Goal: Task Accomplishment & Management: Manage account settings

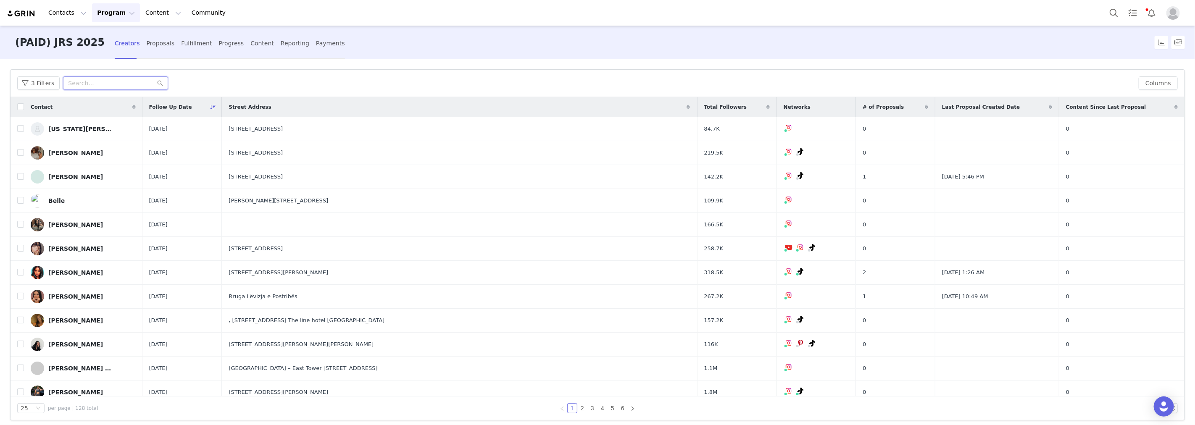
click at [89, 87] on input "text" at bounding box center [115, 82] width 105 height 13
click at [620, 405] on link "6" at bounding box center [622, 408] width 9 height 9
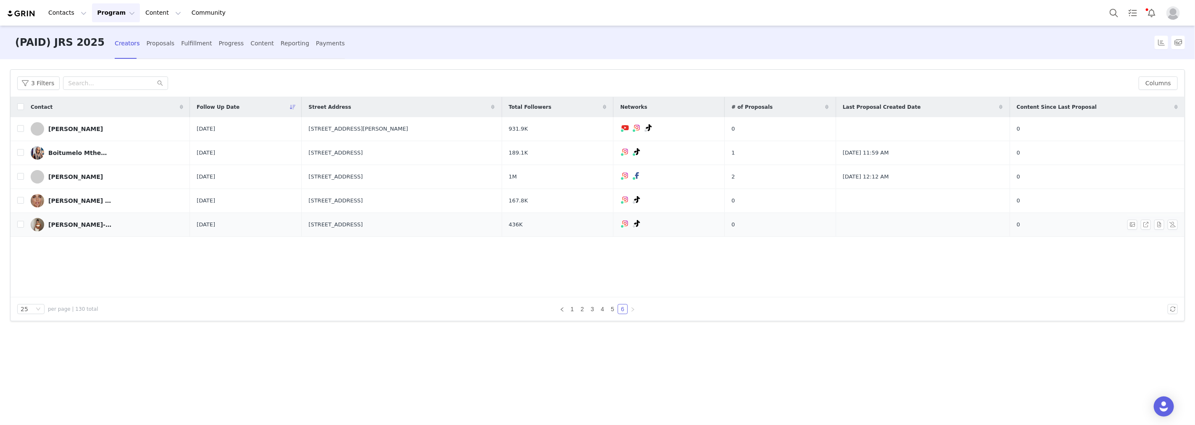
click at [97, 226] on link "Jess Leigh-Anne" at bounding box center [107, 224] width 152 height 13
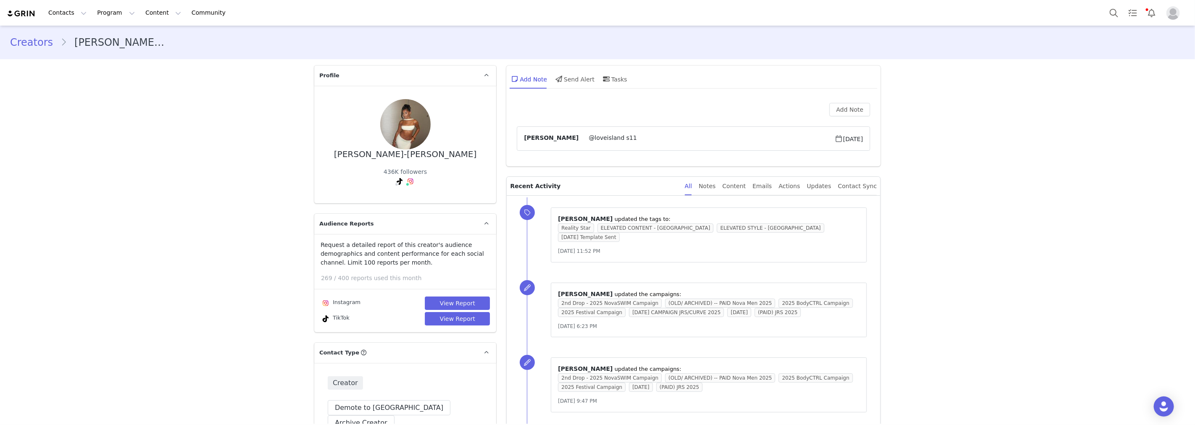
type input "+44 (United Kingdom)"
drag, startPoint x: 382, startPoint y: 197, endPoint x: 425, endPoint y: 200, distance: 43.3
click at [425, 200] on span "( @jessleighanne_ )" at bounding box center [415, 199] width 54 height 7
copy span "@jessleighanne_"
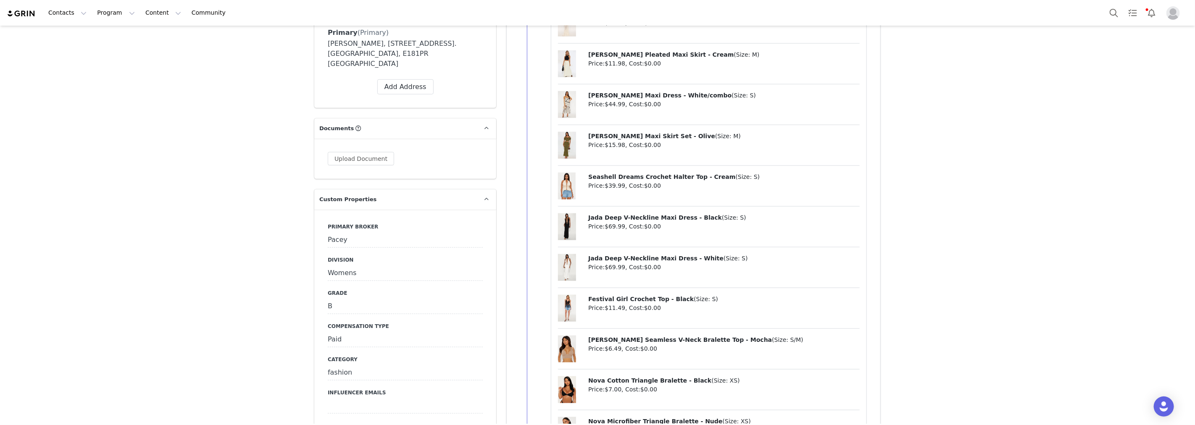
scroll to position [933, 0]
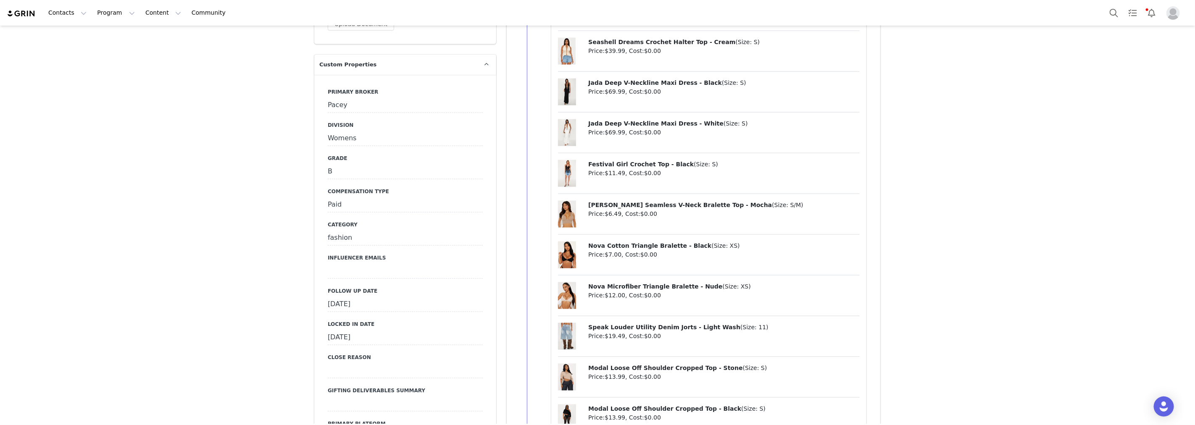
click at [389, 297] on div "September 22nd, 2025" at bounding box center [405, 304] width 155 height 15
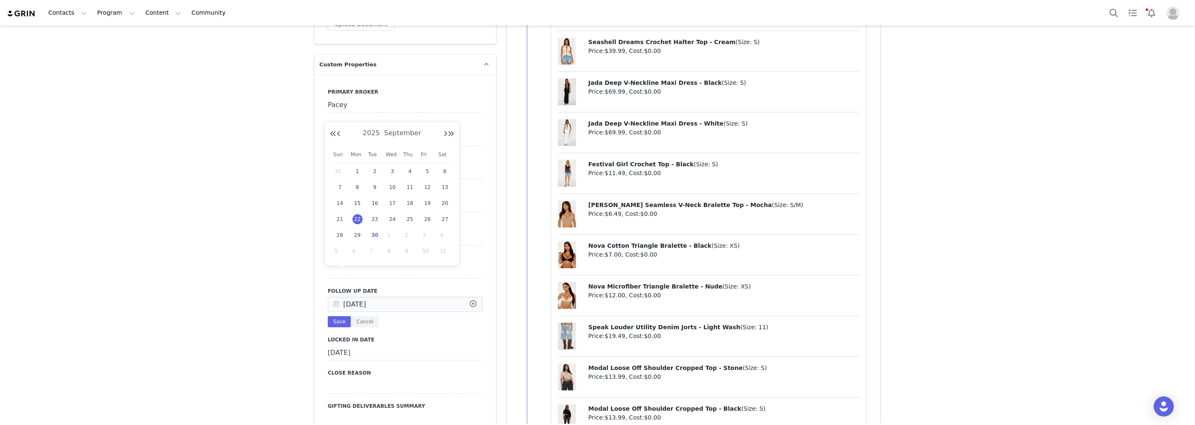
click at [389, 297] on input "Sep 22 2025" at bounding box center [405, 304] width 155 height 15
click at [359, 233] on span "29" at bounding box center [357, 235] width 10 height 10
type input "Sep 29 2025"
click at [338, 316] on button "Save" at bounding box center [339, 321] width 23 height 11
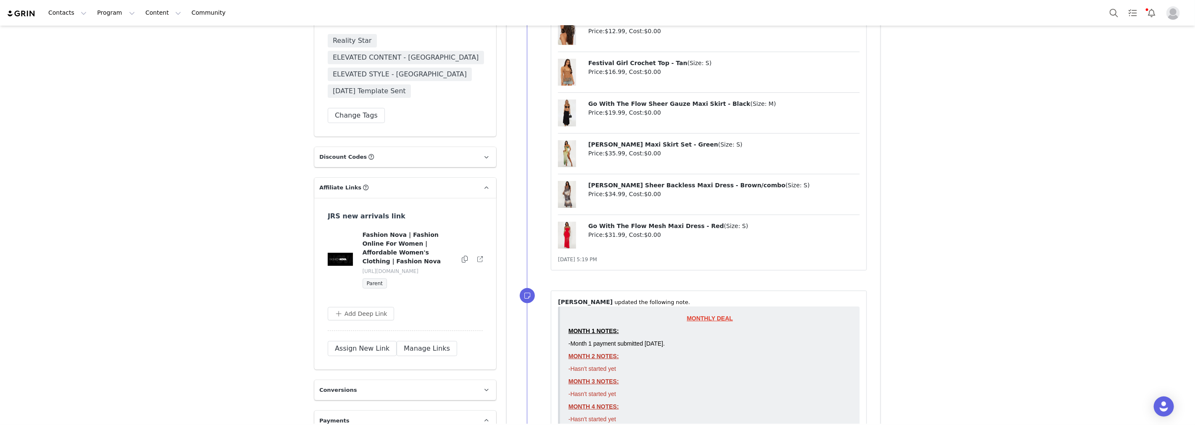
scroll to position [2613, 0]
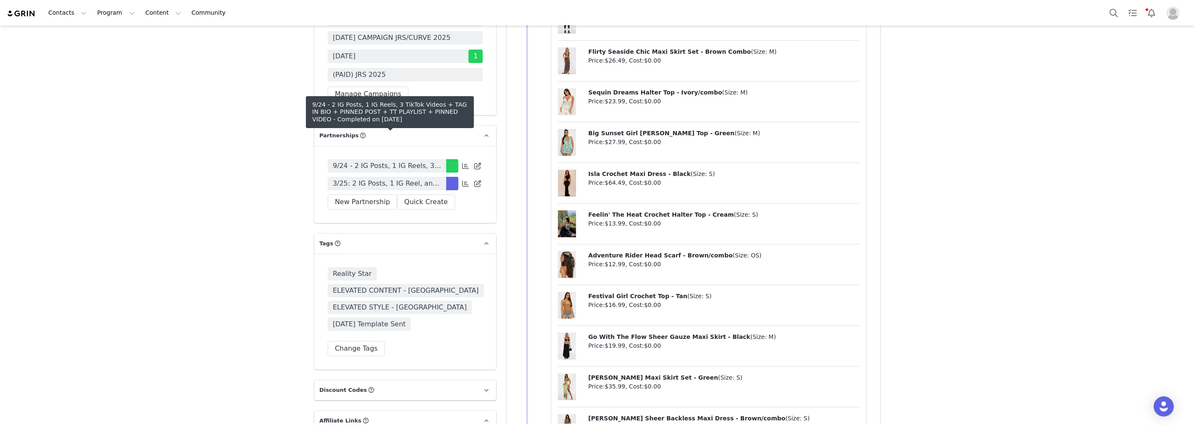
click at [425, 179] on span "3/25: 2 IG Posts, 1 IG Reel, and 3 Tiktoks per month for 4 months - Tag in Bio,…" at bounding box center [387, 184] width 108 height 10
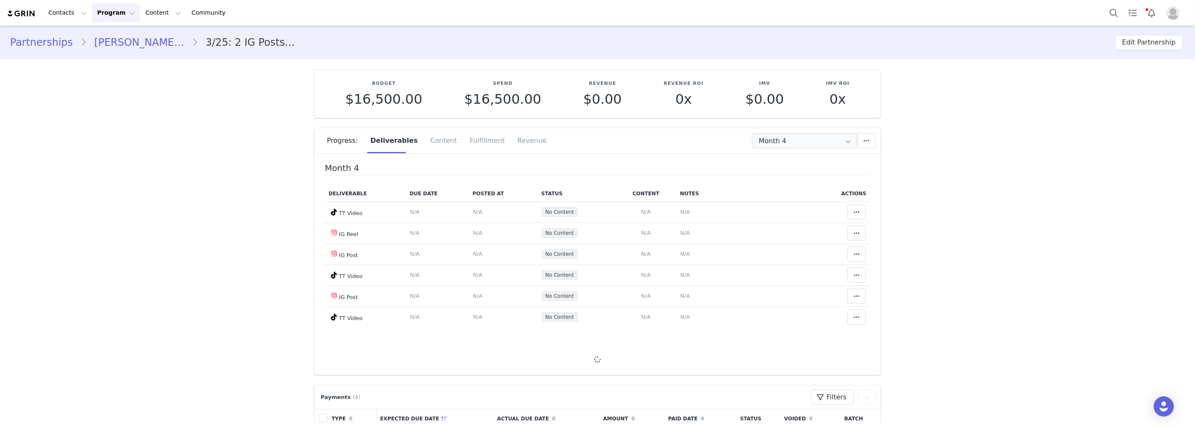
type input "+44 (United Kingdom)"
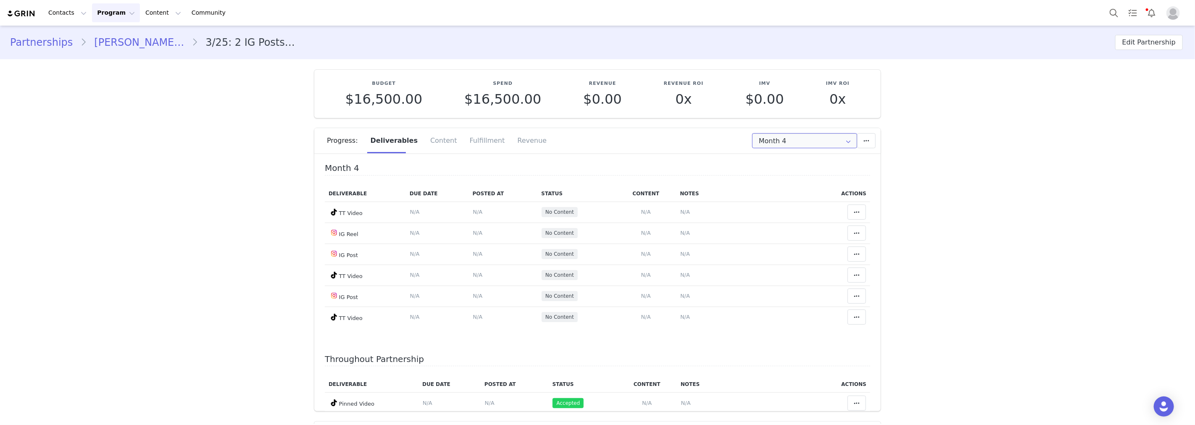
click at [796, 145] on input "Month 4" at bounding box center [804, 140] width 105 height 15
click at [795, 216] on li "All Months" at bounding box center [804, 220] width 111 height 14
type input "All"
click at [473, 316] on span "N/A" at bounding box center [478, 317] width 10 height 6
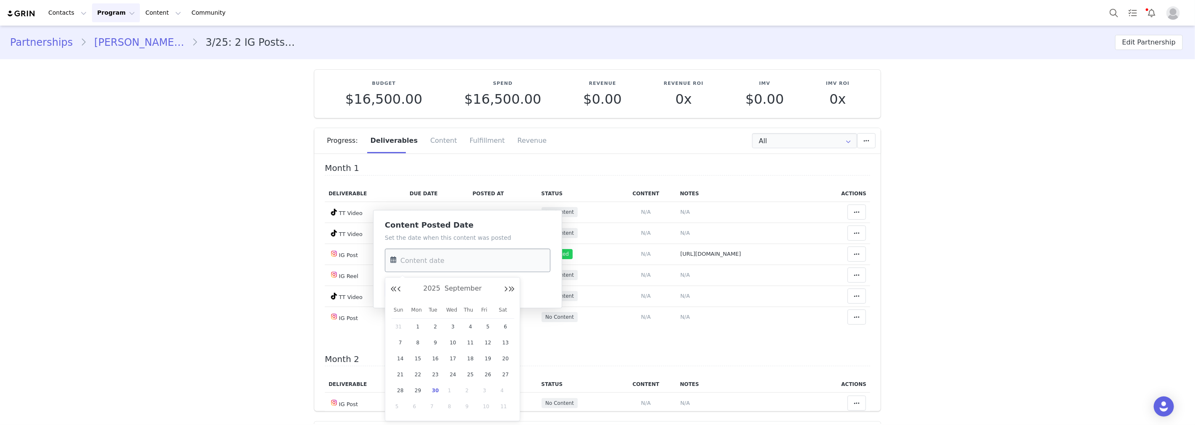
click at [457, 265] on input "text" at bounding box center [467, 261] width 165 height 24
drag, startPoint x: 471, startPoint y: 374, endPoint x: 463, endPoint y: 340, distance: 34.9
click at [471, 374] on span "25" at bounding box center [470, 375] width 10 height 10
type input "Sep 25 2025"
drag, startPoint x: 401, startPoint y: 291, endPoint x: 523, endPoint y: 315, distance: 124.5
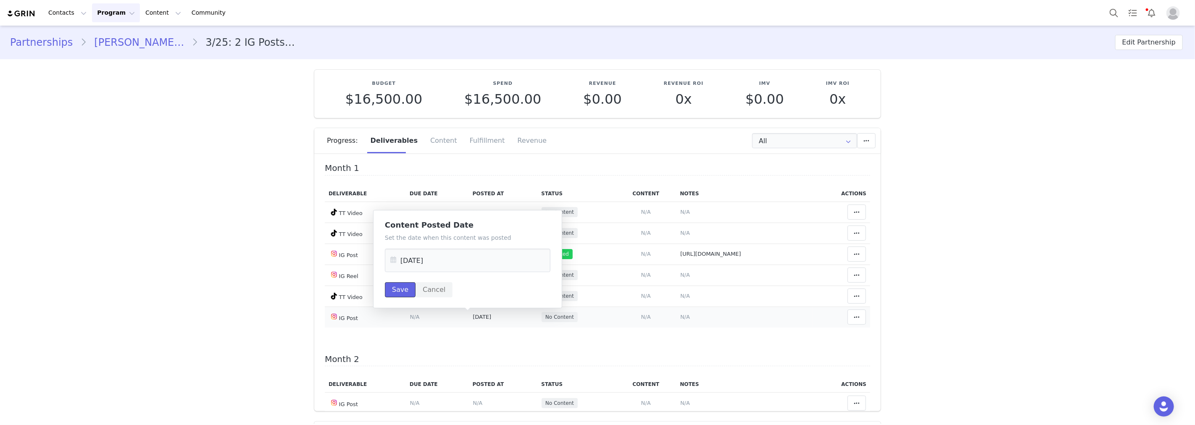
click at [402, 291] on button "Save" at bounding box center [400, 289] width 31 height 15
click at [680, 315] on span "N/A" at bounding box center [685, 317] width 10 height 6
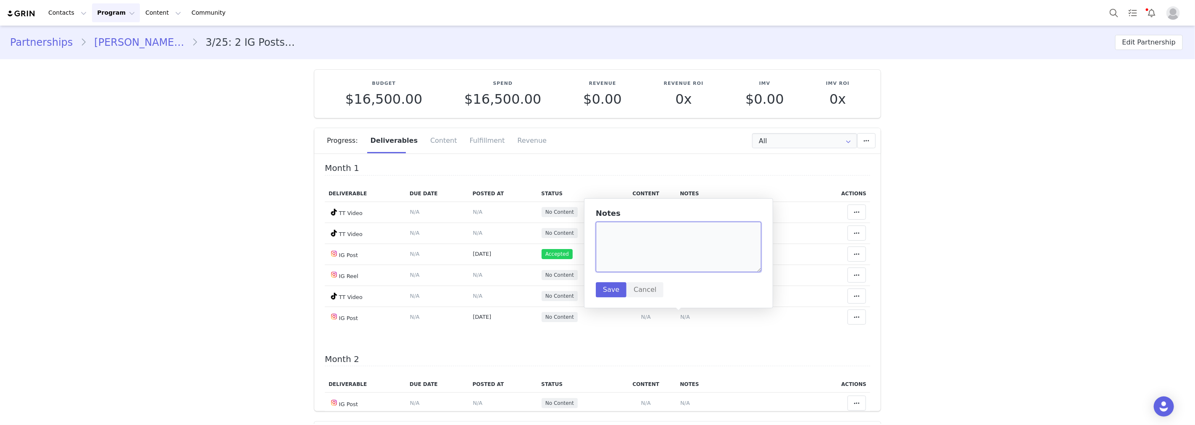
click at [648, 261] on textarea at bounding box center [678, 247] width 165 height 50
paste textarea "https://www.instagram.com/p/DO_str4AktO/"
type textarea "https://www.instagram.com/p/DO_str4AktO/"
click at [612, 293] on button "Save" at bounding box center [611, 289] width 31 height 15
click at [851, 312] on span at bounding box center [856, 317] width 10 height 10
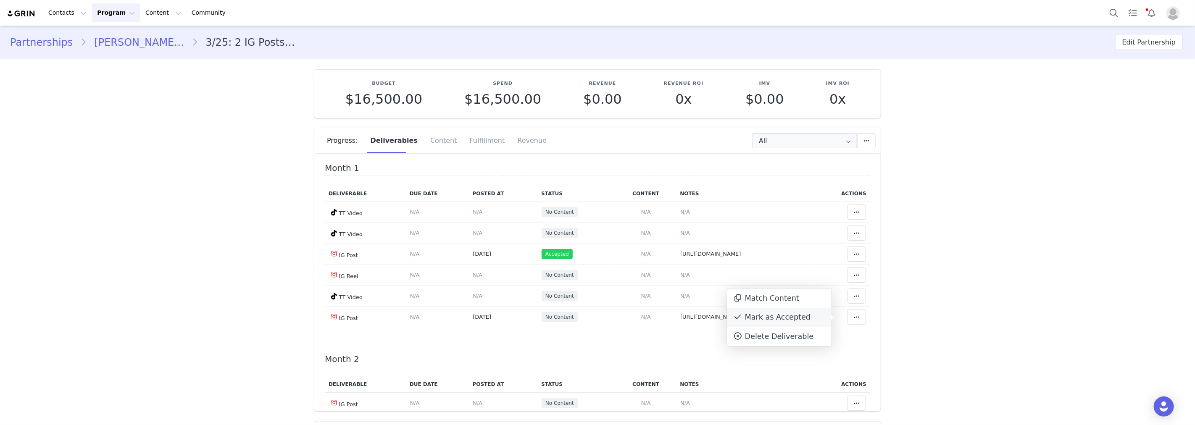
click at [795, 311] on div "Mark as Accepted" at bounding box center [779, 317] width 104 height 19
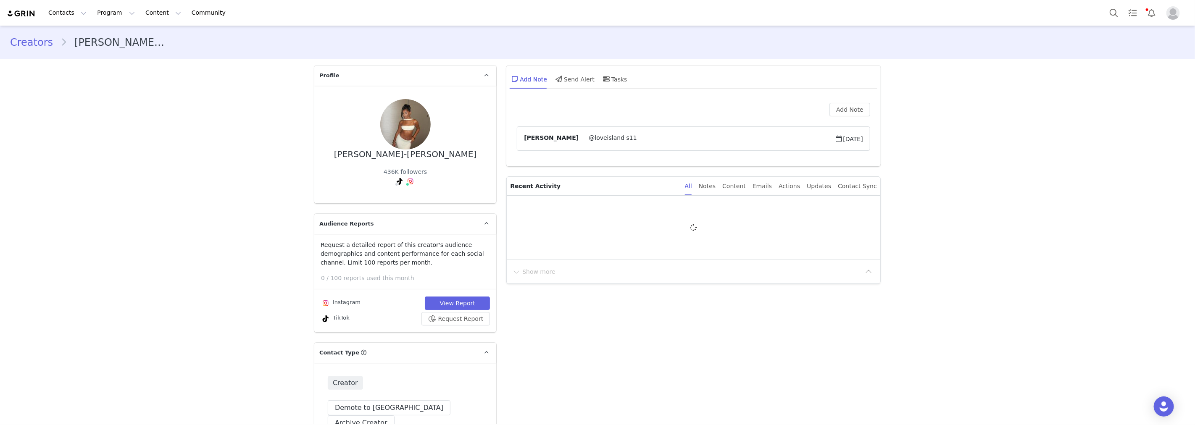
type input "+44 (United Kingdom)"
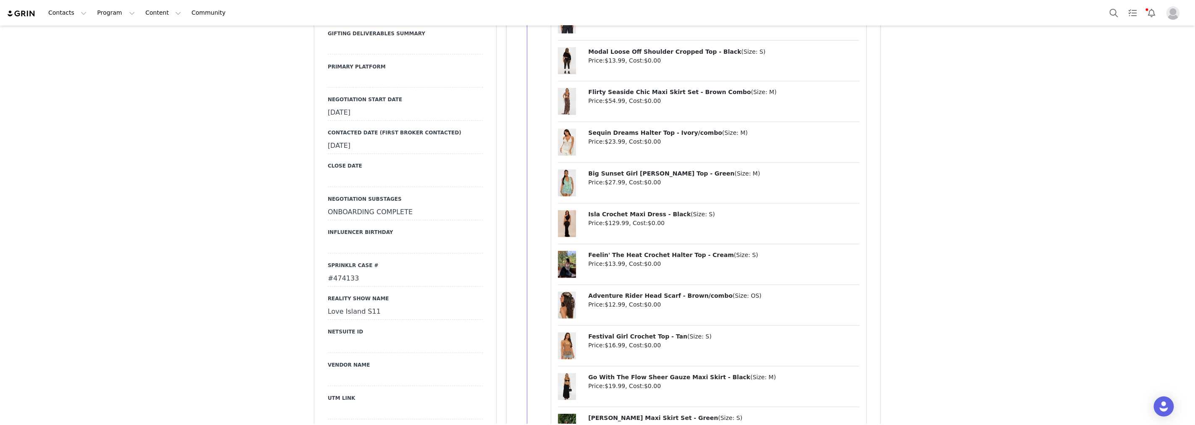
scroll to position [1307, 0]
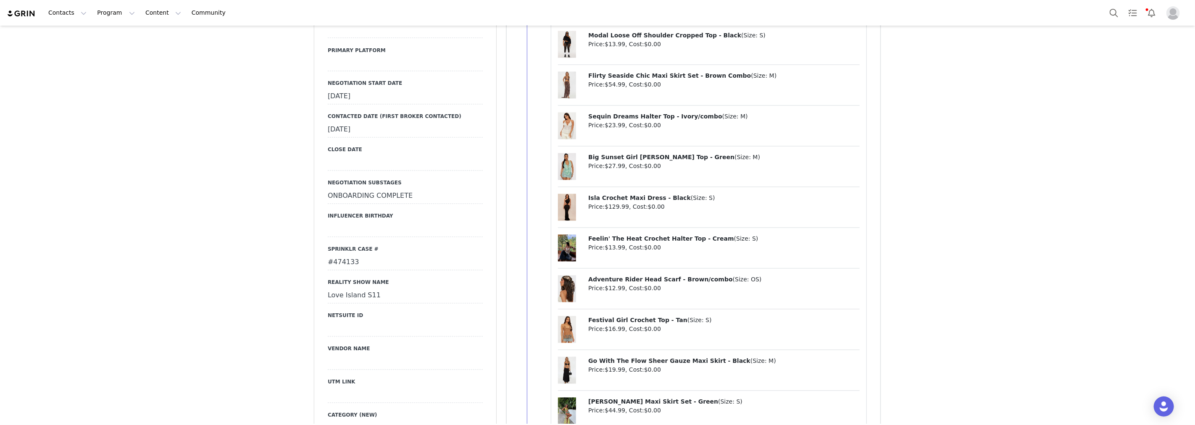
click at [344, 255] on div "#474133" at bounding box center [405, 262] width 155 height 15
click at [360, 275] on button "Cancel" at bounding box center [365, 280] width 28 height 11
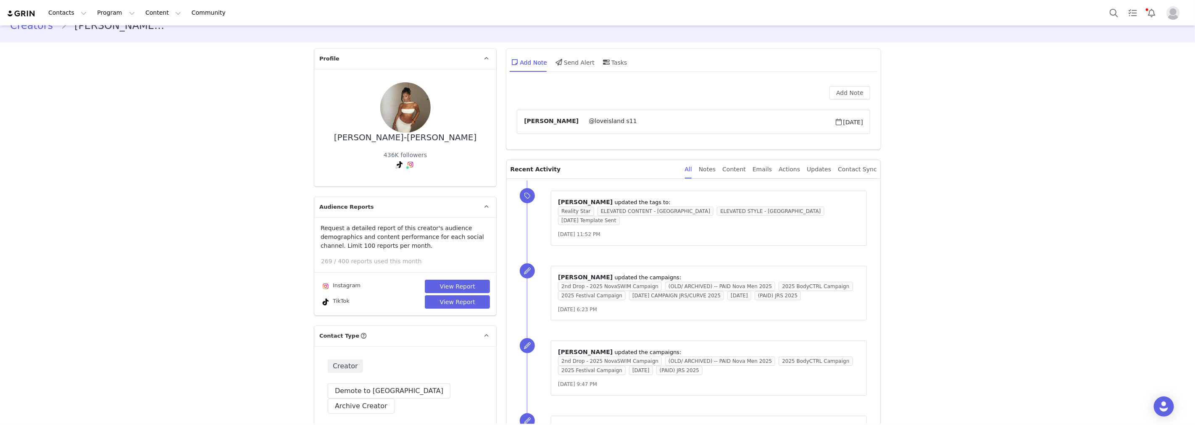
scroll to position [0, 0]
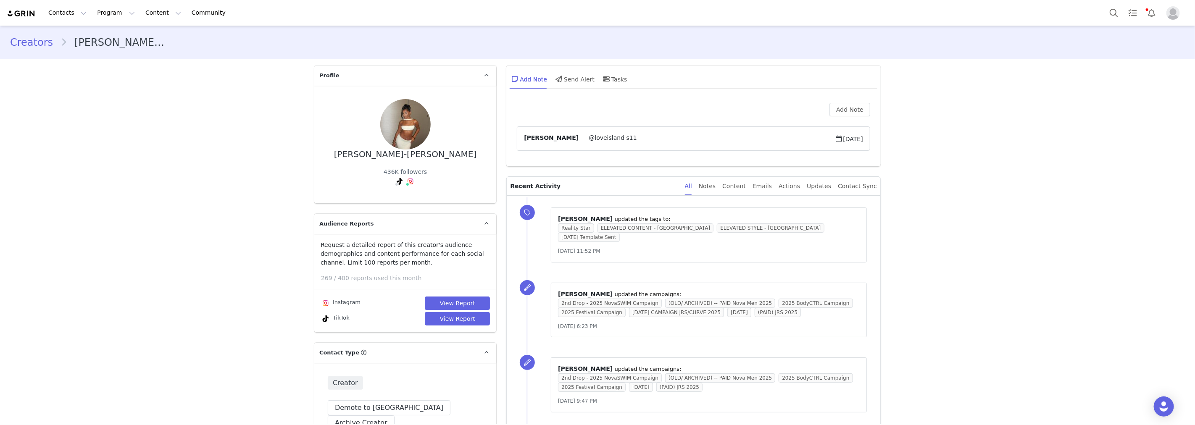
drag, startPoint x: 268, startPoint y: 258, endPoint x: 270, endPoint y: 252, distance: 6.2
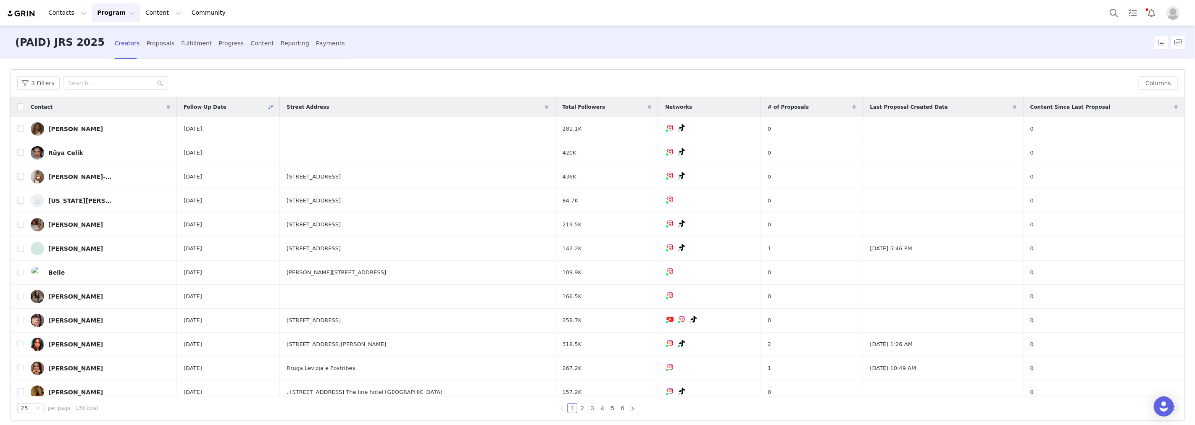
click at [65, 129] on div "Chloe Villetelle" at bounding box center [75, 129] width 55 height 7
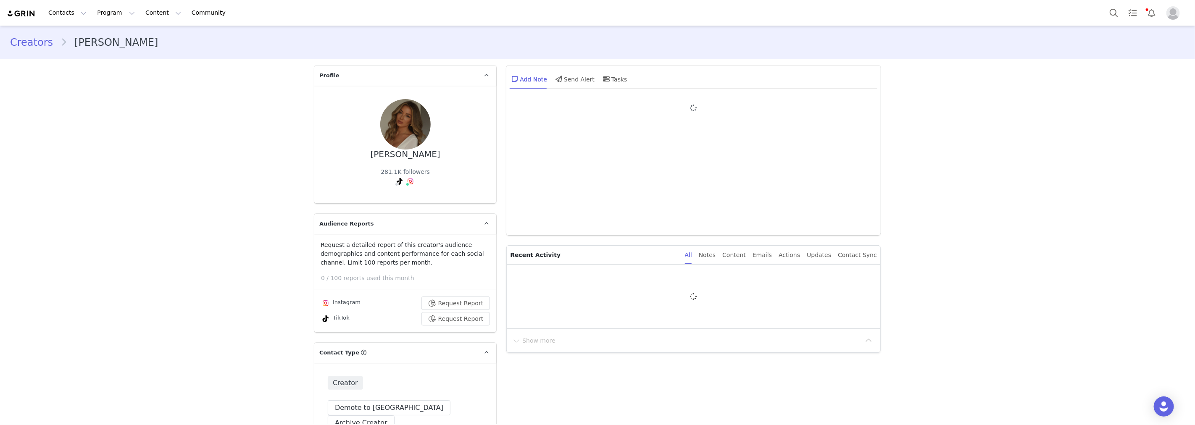
type input "+33 (France)"
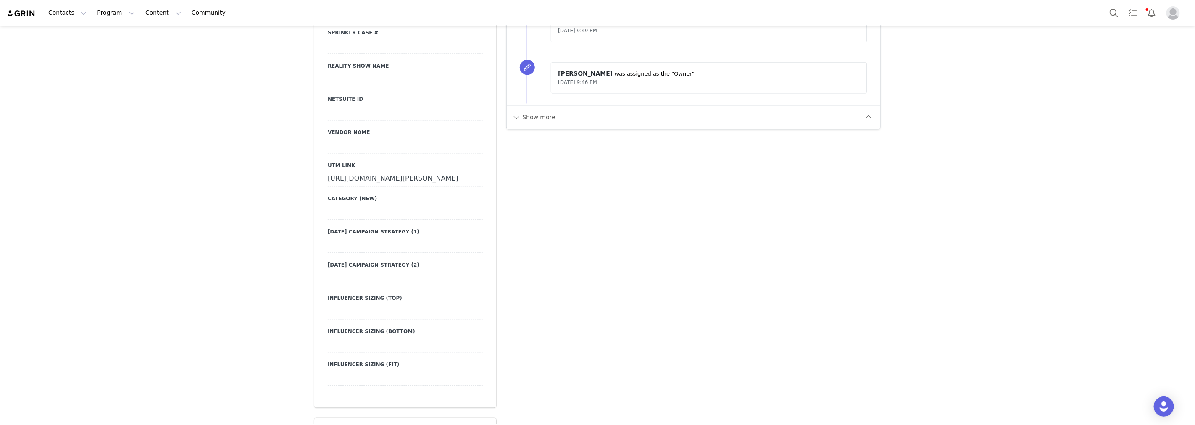
scroll to position [1447, 0]
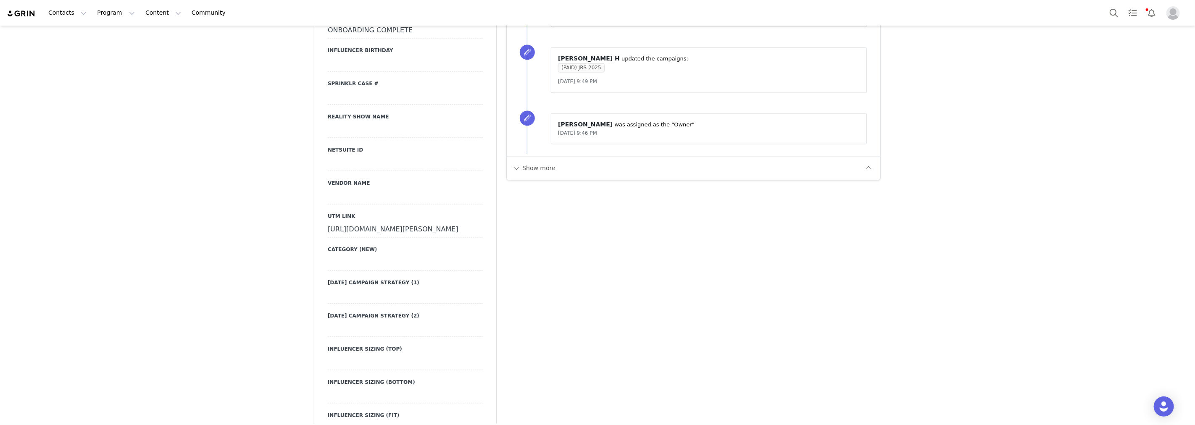
click at [114, 214] on div "Creators Chloe Villetelle Profile Chloe Villetelle 281.1K followers Audience Re…" at bounding box center [597, 95] width 1195 height 3033
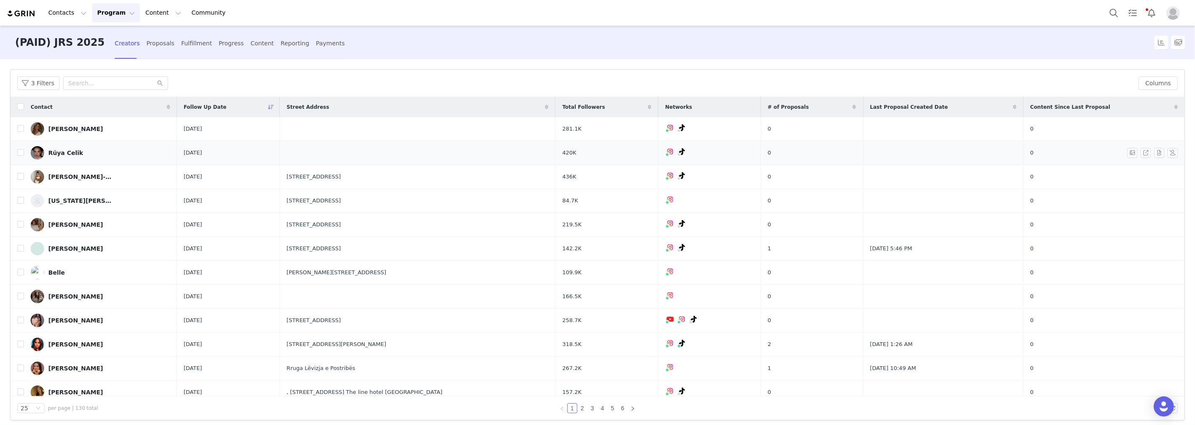
click at [97, 155] on link "Rüya Celik" at bounding box center [100, 152] width 139 height 13
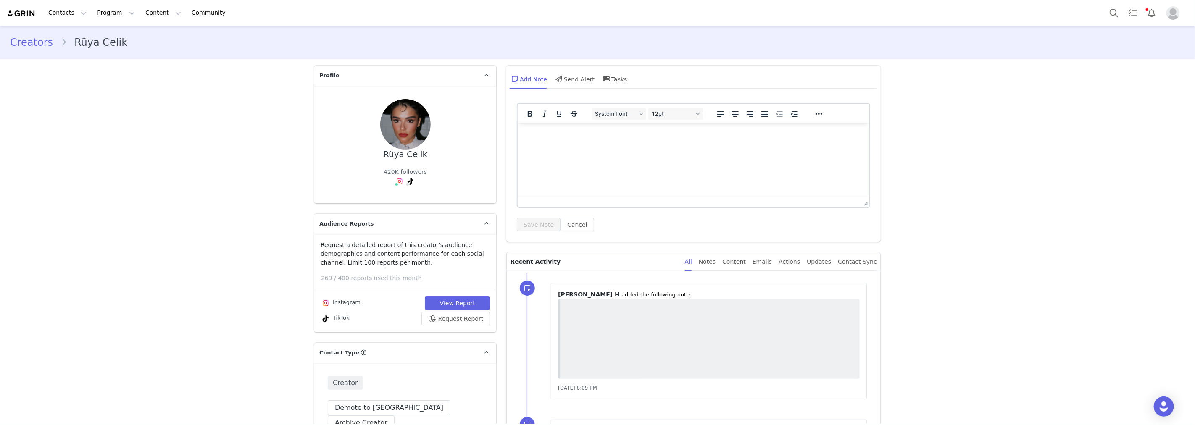
type input "+49 (Germany)"
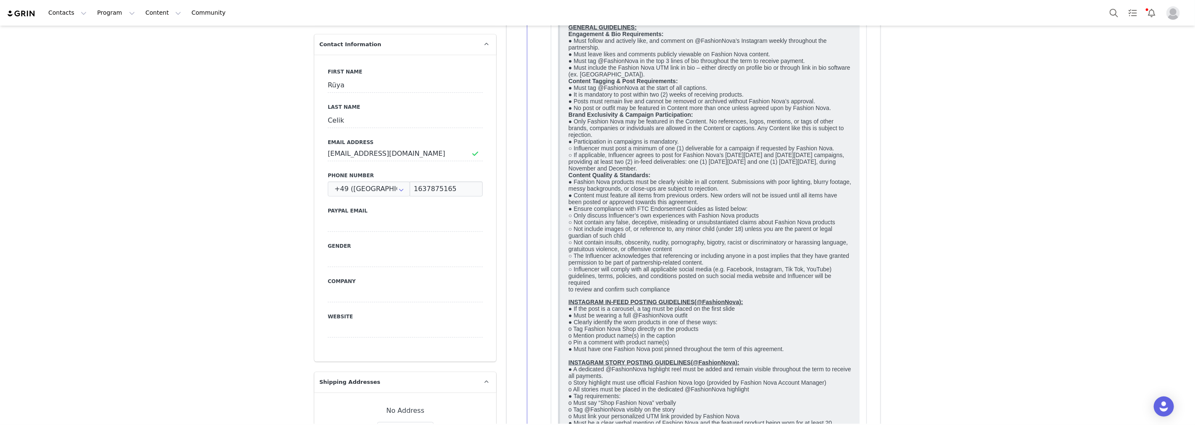
scroll to position [140, 0]
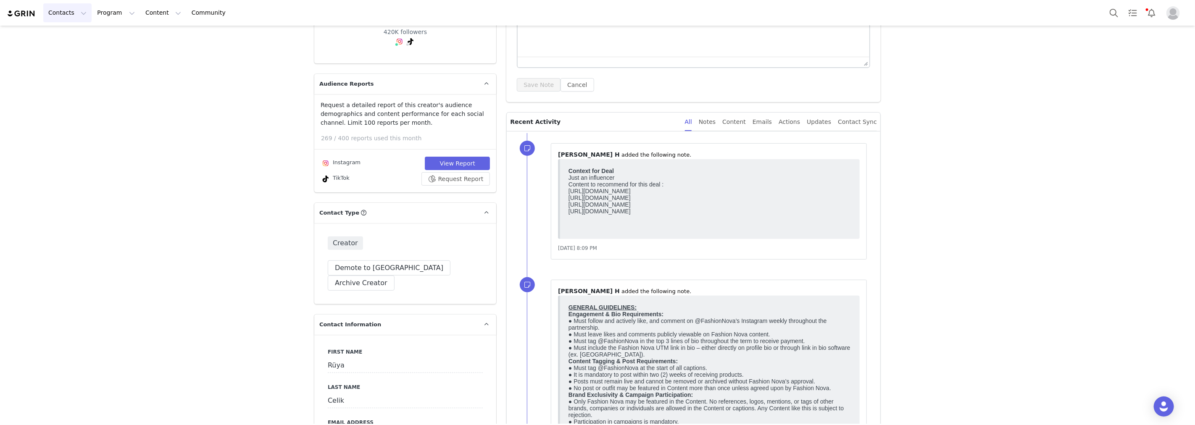
drag, startPoint x: 163, startPoint y: 179, endPoint x: 45, endPoint y: 7, distance: 208.9
